Goal: Information Seeking & Learning: Learn about a topic

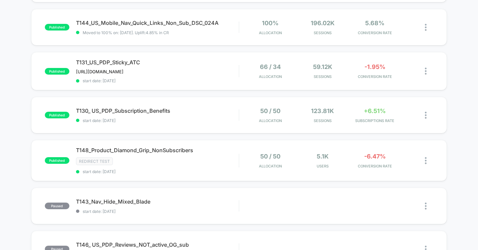
scroll to position [153, 0]
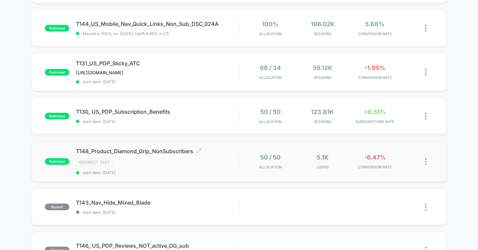
click at [217, 164] on div "Redirect Test" at bounding box center [157, 163] width 163 height 8
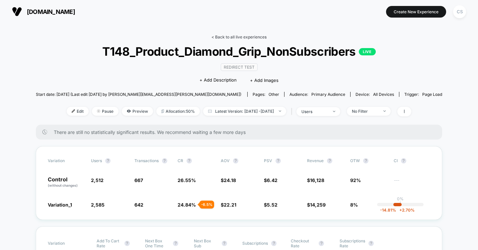
click at [237, 36] on link "< Back to all live experiences" at bounding box center [239, 37] width 55 height 5
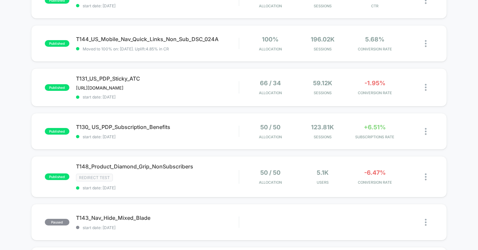
scroll to position [140, 0]
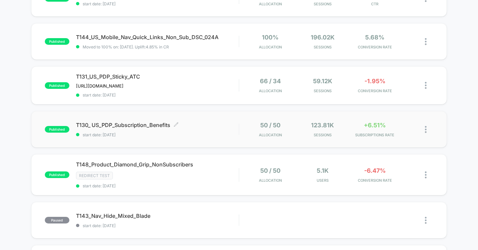
click at [210, 129] on div "T130_ US_PDP_Subscription_Benefits Click to edit experience details Click to ed…" at bounding box center [157, 130] width 163 height 16
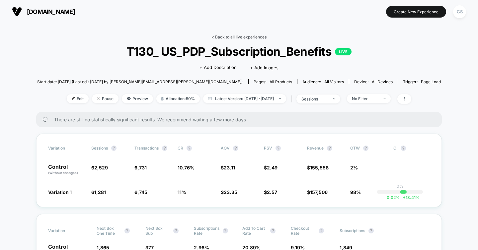
click at [224, 35] on link "< Back to all live experiences" at bounding box center [239, 37] width 55 height 5
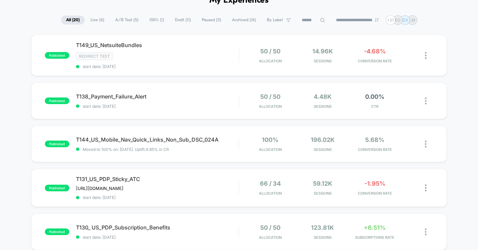
scroll to position [39, 0]
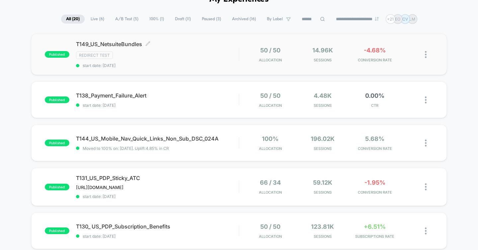
click at [211, 46] on span "T149_US_NetsuiteBundles Click to edit experience details" at bounding box center [157, 44] width 163 height 7
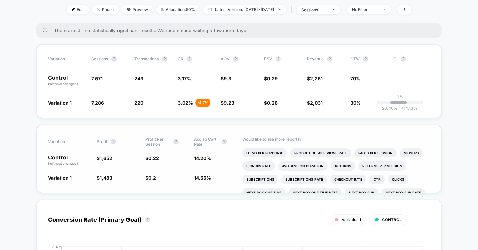
scroll to position [104, 0]
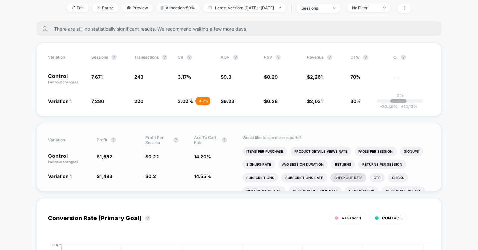
click at [352, 177] on li "Checkout Rate" at bounding box center [349, 177] width 36 height 9
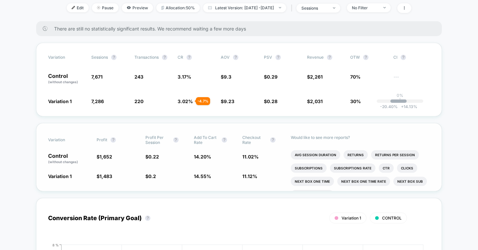
scroll to position [22, 0]
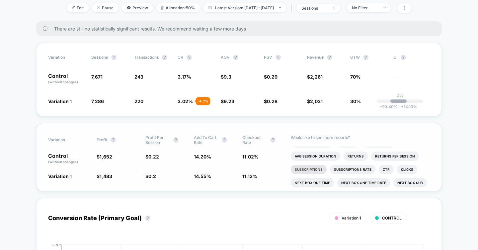
click at [317, 170] on li "Subscriptions" at bounding box center [309, 169] width 36 height 9
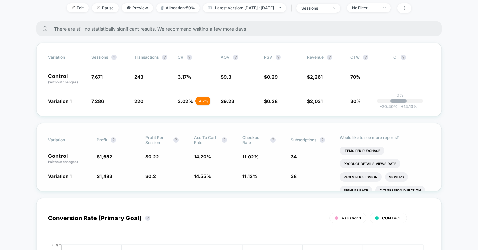
scroll to position [0, 0]
